Goal: Task Accomplishment & Management: Use online tool/utility

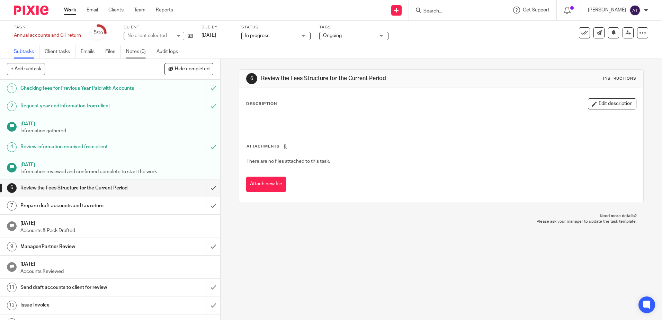
drag, startPoint x: 0, startPoint y: 0, endPoint x: 139, endPoint y: 48, distance: 147.4
click at [139, 47] on link "Notes (0)" at bounding box center [138, 52] width 25 height 14
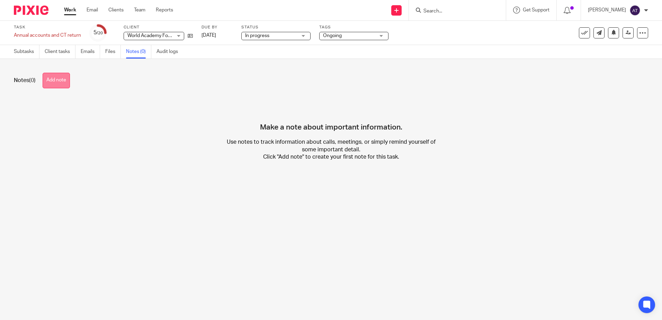
click at [47, 84] on button "Add note" at bounding box center [56, 81] width 27 height 16
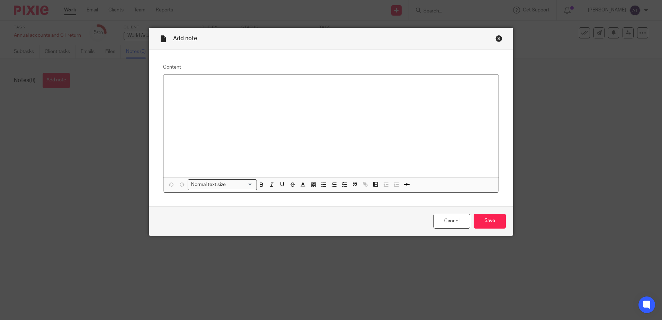
click at [252, 99] on div at bounding box center [330, 125] width 335 height 103
click at [488, 220] on input "Save" at bounding box center [490, 221] width 32 height 15
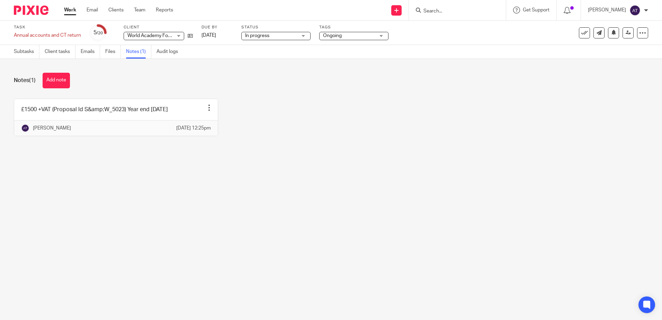
click at [427, 123] on div "£1500 +VAT (Proposal Id S&amp;W_5023) Year end [DATE] Edit note Delete note [PE…" at bounding box center [325, 123] width 645 height 48
click at [479, 11] on input "Search" at bounding box center [454, 11] width 62 height 6
click at [464, 4] on div at bounding box center [457, 10] width 97 height 20
click at [460, 13] on input "Search" at bounding box center [454, 11] width 62 height 6
click at [403, 128] on div "£1500 +VAT (Proposal Id S&amp;W_5023) Year end [DATE] Edit note Delete note [PE…" at bounding box center [325, 123] width 645 height 48
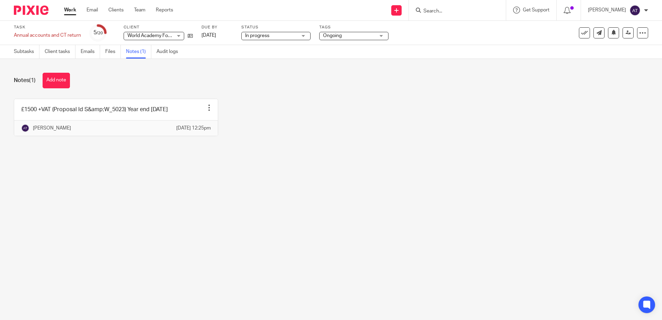
click at [458, 10] on input "Search" at bounding box center [454, 11] width 62 height 6
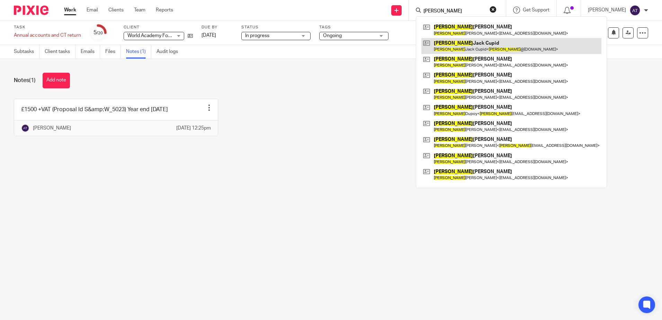
type input "richard"
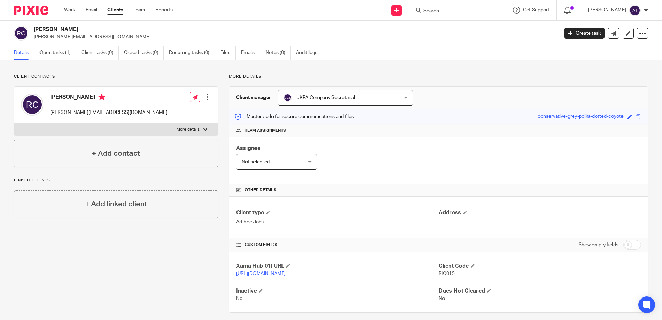
scroll to position [14, 0]
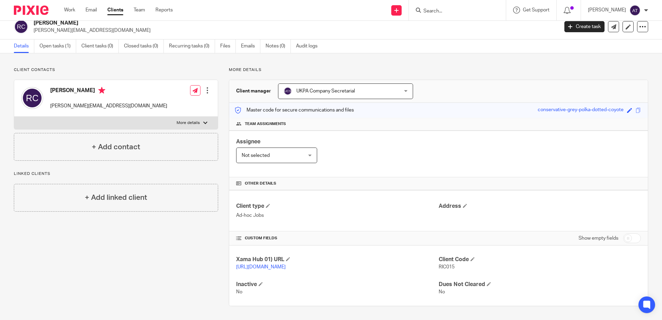
drag, startPoint x: 412, startPoint y: 135, endPoint x: 361, endPoint y: 131, distance: 51.0
click at [412, 135] on div "Assignee Not selected Not selected Not selected [PERSON_NAME] [PERSON_NAME] [PE…" at bounding box center [438, 154] width 419 height 47
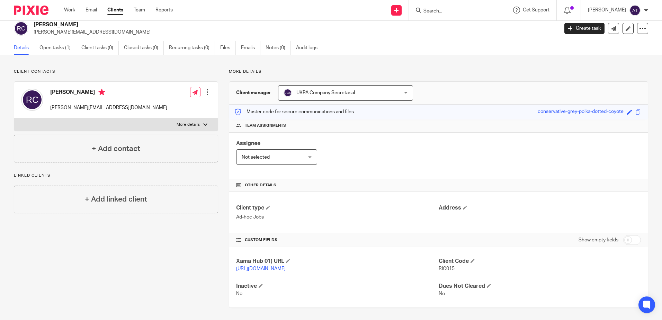
scroll to position [0, 0]
